Goal: Transaction & Acquisition: Purchase product/service

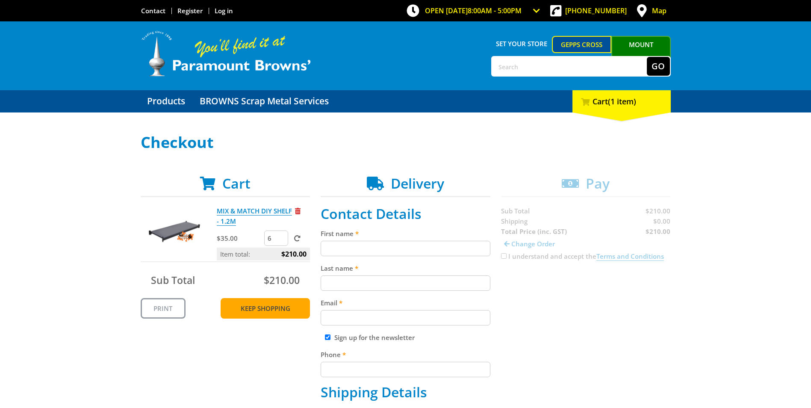
click at [267, 309] on link "Keep Shopping" at bounding box center [265, 308] width 89 height 21
click at [281, 240] on input "5" at bounding box center [276, 237] width 24 height 15
type input "4"
click at [281, 240] on input "4" at bounding box center [276, 237] width 24 height 15
click at [298, 238] on span at bounding box center [297, 238] width 6 height 6
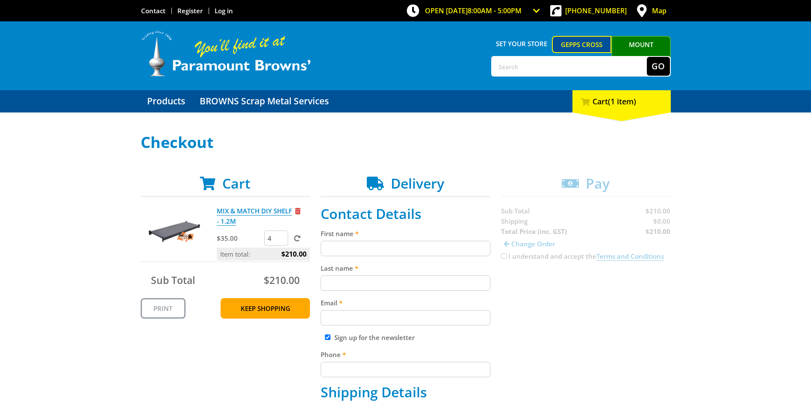
click at [0, 0] on input "submit" at bounding box center [0, 0] width 0 height 0
click at [169, 307] on link "Print" at bounding box center [163, 308] width 45 height 21
drag, startPoint x: 162, startPoint y: 309, endPoint x: 63, endPoint y: 358, distance: 110.3
click at [162, 309] on link "Print" at bounding box center [163, 308] width 45 height 21
